Goal: Task Accomplishment & Management: Use online tool/utility

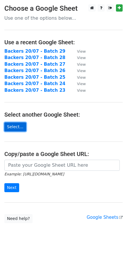
click at [16, 126] on link "Select..." at bounding box center [15, 127] width 22 height 9
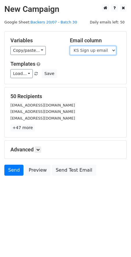
click at [89, 53] on select "Scheduled Backer Number Backer UID Backer Name KS Sign up email Reward Title Bi…" at bounding box center [93, 50] width 46 height 9
select select "Email"
click at [70, 46] on select "Scheduled Backer Number Backer UID Backer Name KS Sign up email Reward Title Bi…" at bounding box center [93, 50] width 46 height 9
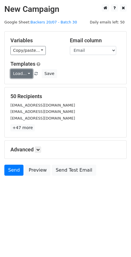
click at [27, 74] on link "Load..." at bounding box center [21, 73] width 22 height 9
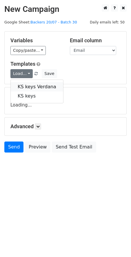
click at [39, 85] on link "KS keys Verdana" at bounding box center [37, 86] width 52 height 9
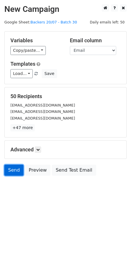
click at [10, 171] on link "Send" at bounding box center [13, 170] width 19 height 11
